Goal: Find specific page/section: Find specific page/section

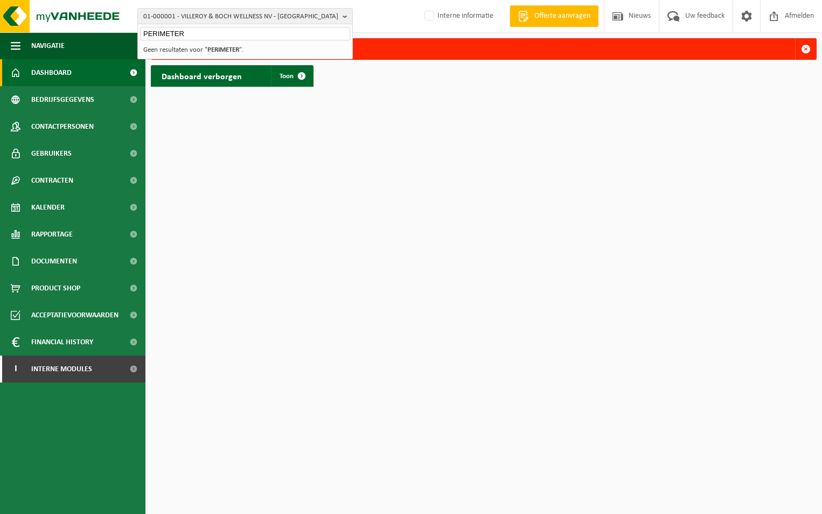
click at [221, 25] on div "PERIMETER" at bounding box center [245, 32] width 214 height 17
drag, startPoint x: 212, startPoint y: 32, endPoint x: 41, endPoint y: 32, distance: 171.3
click at [41, 32] on div "01-000001 - VILLEROY & BOCH WELLNESS NV - ROESELARE PERIMETER 01-000001 - VILLE…" at bounding box center [411, 16] width 822 height 33
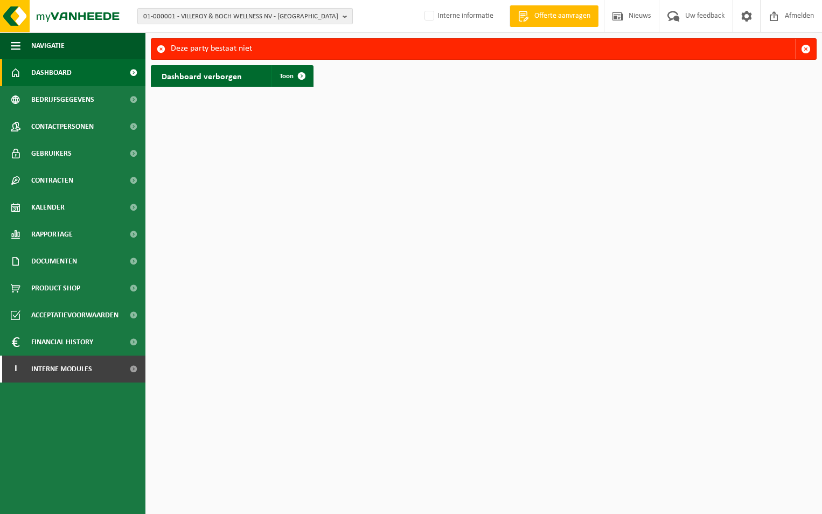
click at [171, 10] on span "01-000001 - VILLEROY & BOCH WELLNESS NV - [GEOGRAPHIC_DATA]" at bounding box center [240, 17] width 195 height 16
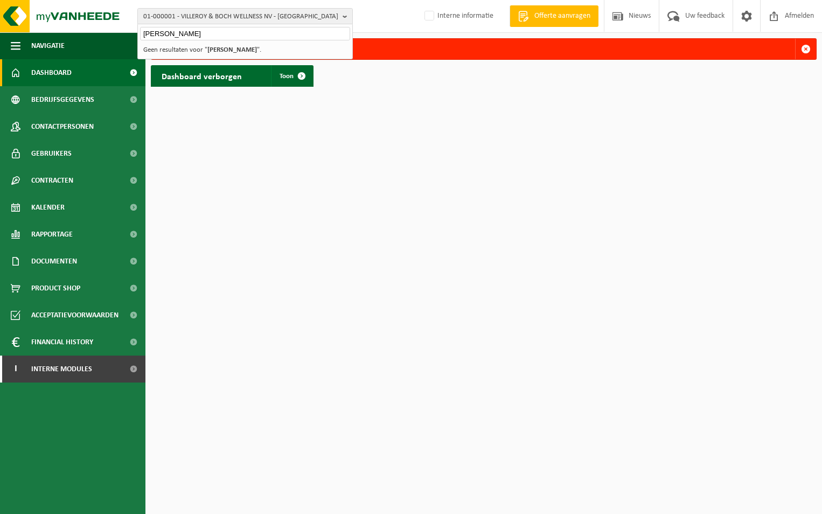
type input "[PERSON_NAME]"
click at [216, 48] on strong "[PERSON_NAME]" at bounding box center [232, 49] width 50 height 7
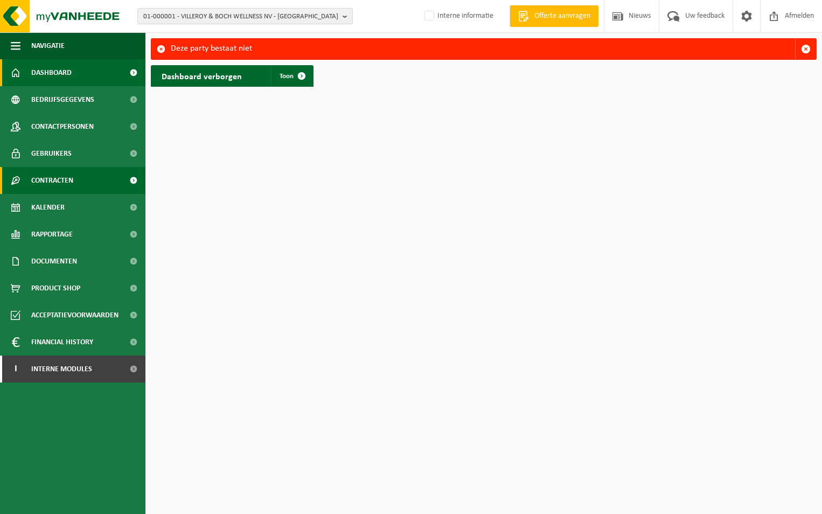
click at [53, 179] on span "Contracten" at bounding box center [52, 180] width 42 height 27
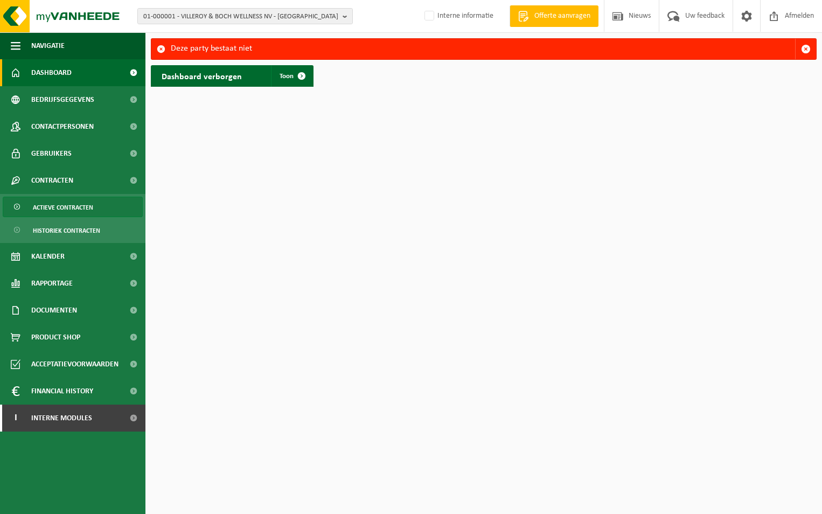
click at [60, 207] on span "Actieve contracten" at bounding box center [63, 207] width 60 height 20
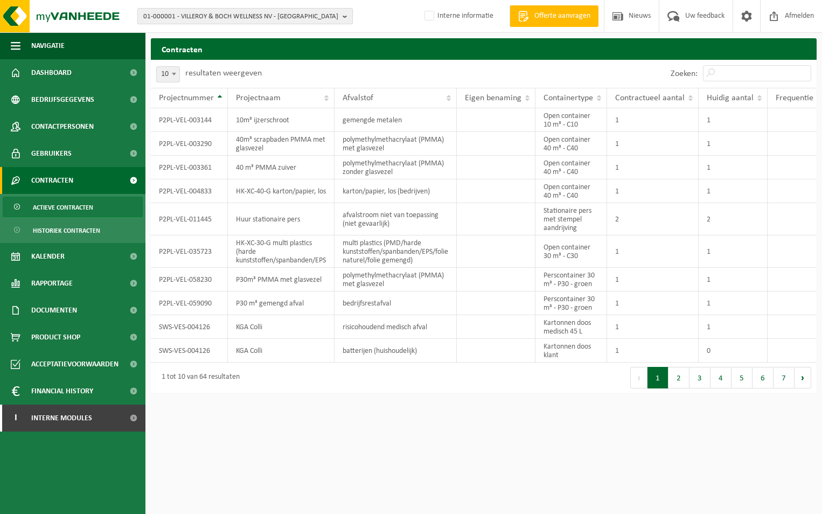
click at [214, 19] on span "01-000001 - VILLEROY & BOCH WELLNESS NV - [GEOGRAPHIC_DATA]" at bounding box center [240, 17] width 195 height 16
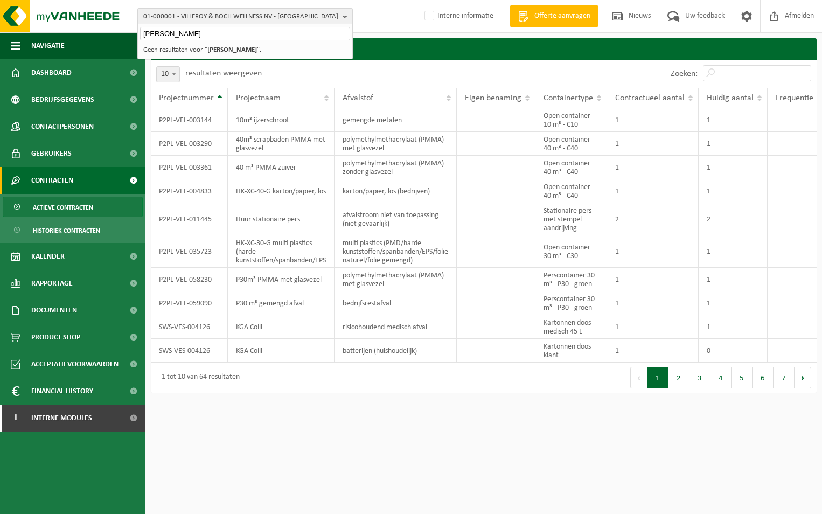
type input "FAY"
